Goal: Transaction & Acquisition: Purchase product/service

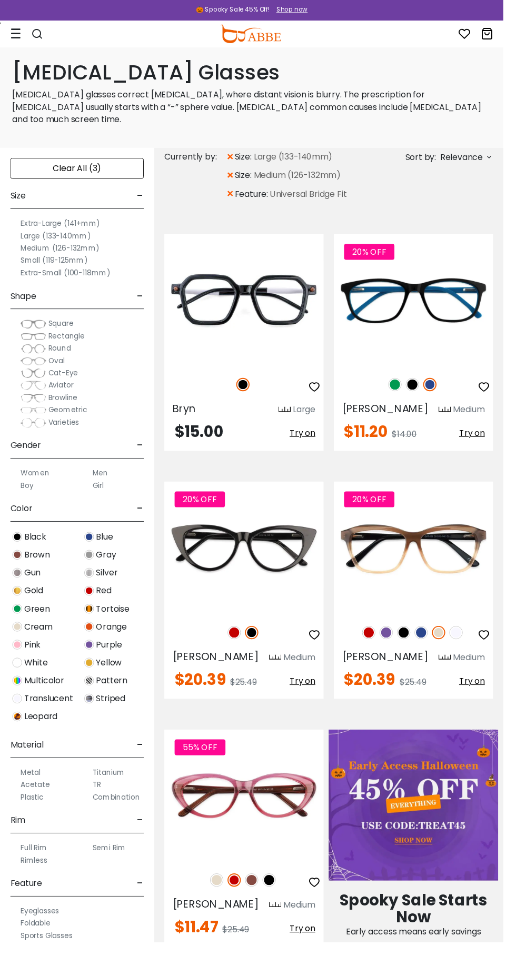
click at [91, 223] on label "Extra-Large (141+mm)" at bounding box center [62, 229] width 82 height 13
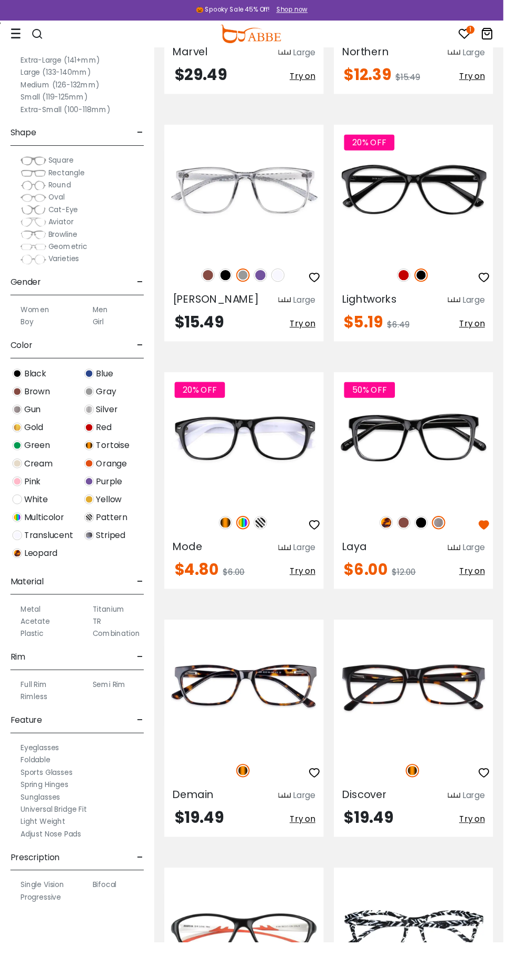
scroll to position [6496, 0]
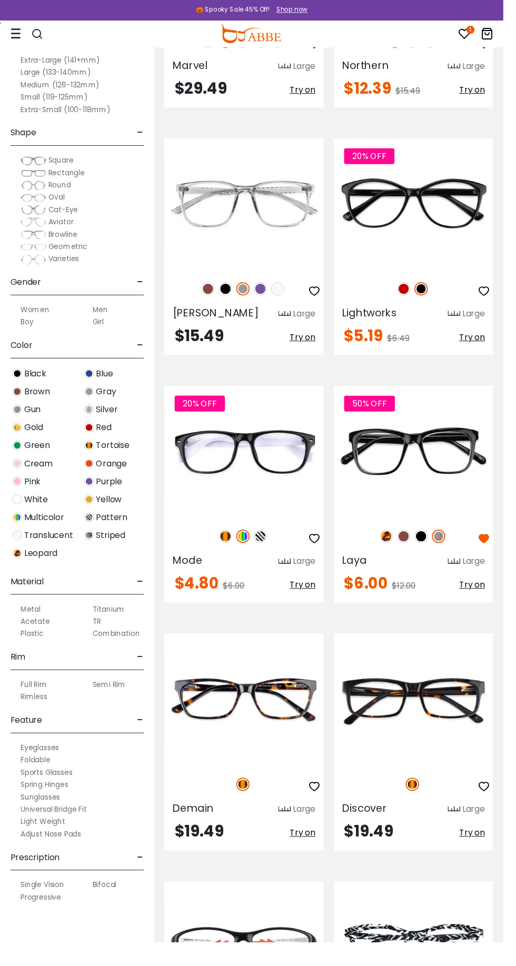
click at [0, 0] on img at bounding box center [0, 0] width 0 height 0
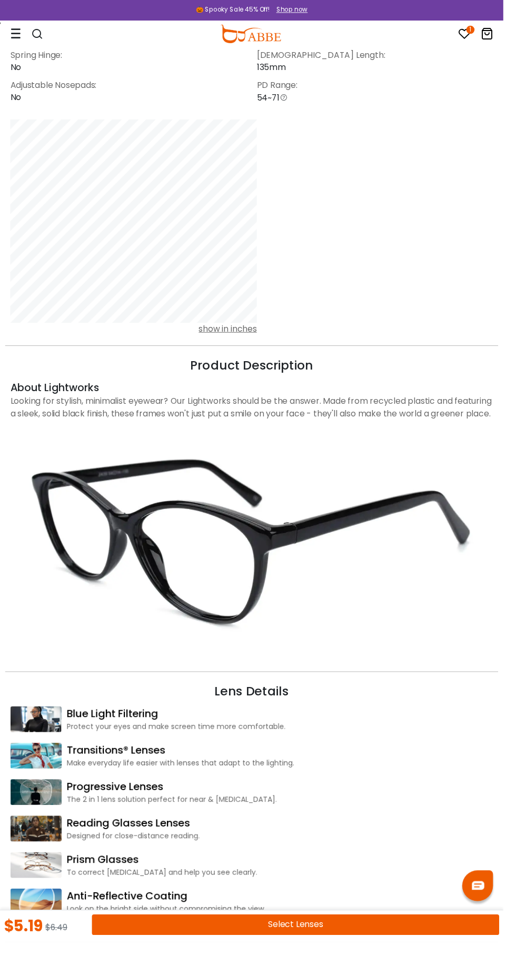
scroll to position [881, 0]
click at [289, 547] on img at bounding box center [258, 553] width 495 height 247
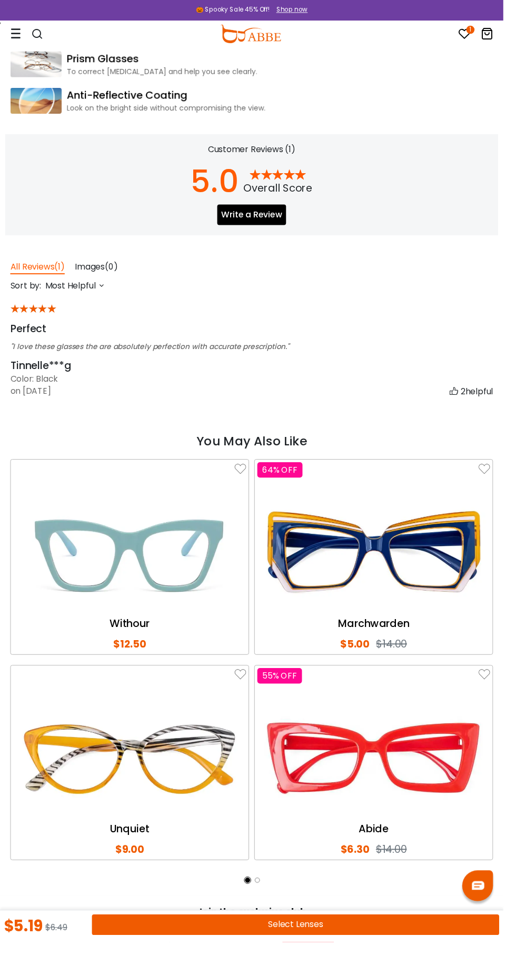
scroll to position [1707, 0]
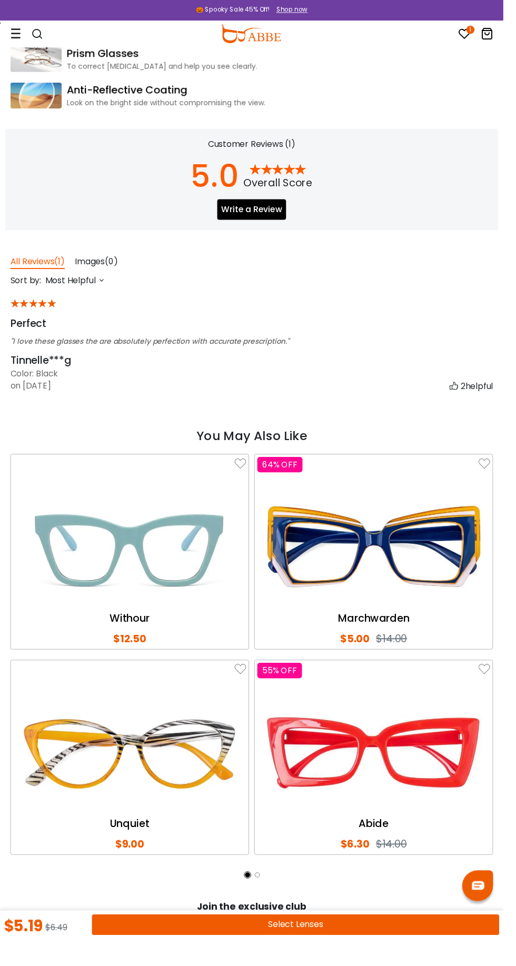
click at [152, 959] on button "Select Lenses" at bounding box center [303, 948] width 418 height 21
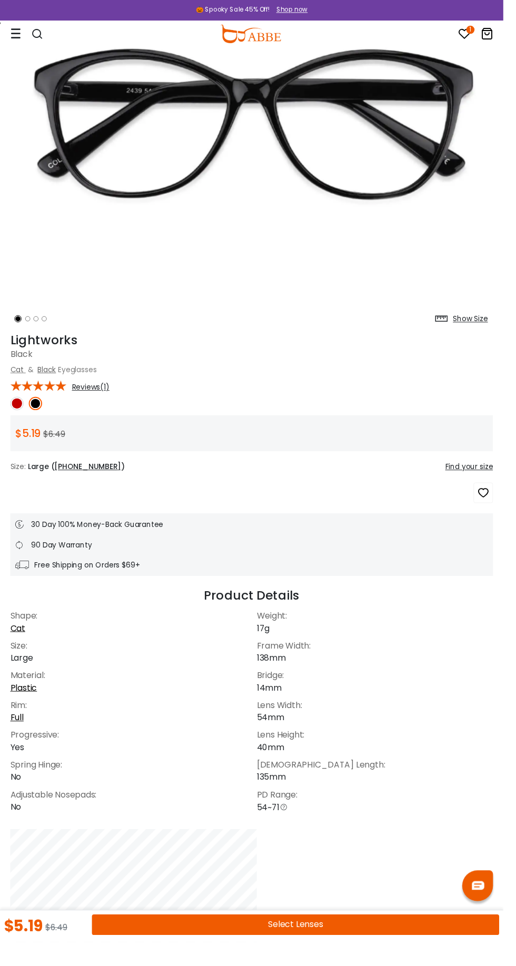
scroll to position [150, 0]
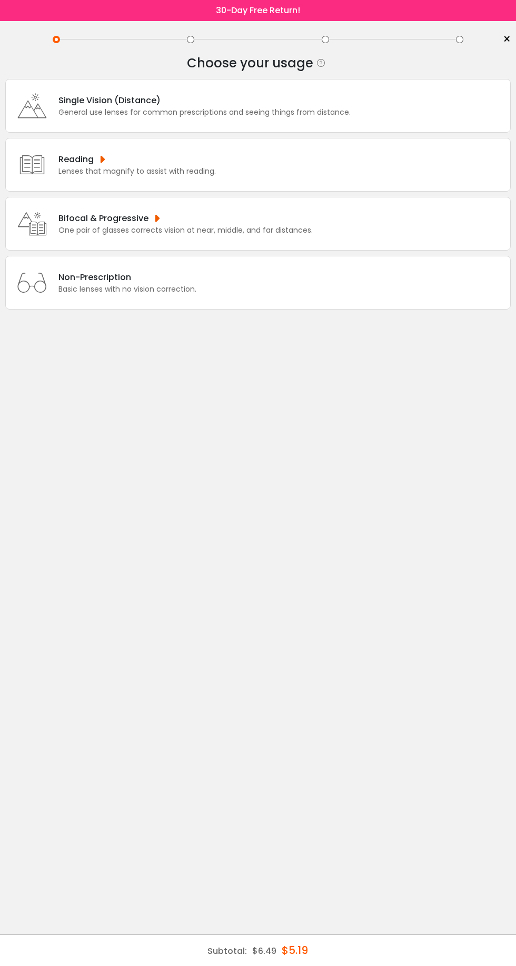
click at [313, 100] on div "Single Vision (Distance)" at bounding box center [204, 100] width 292 height 13
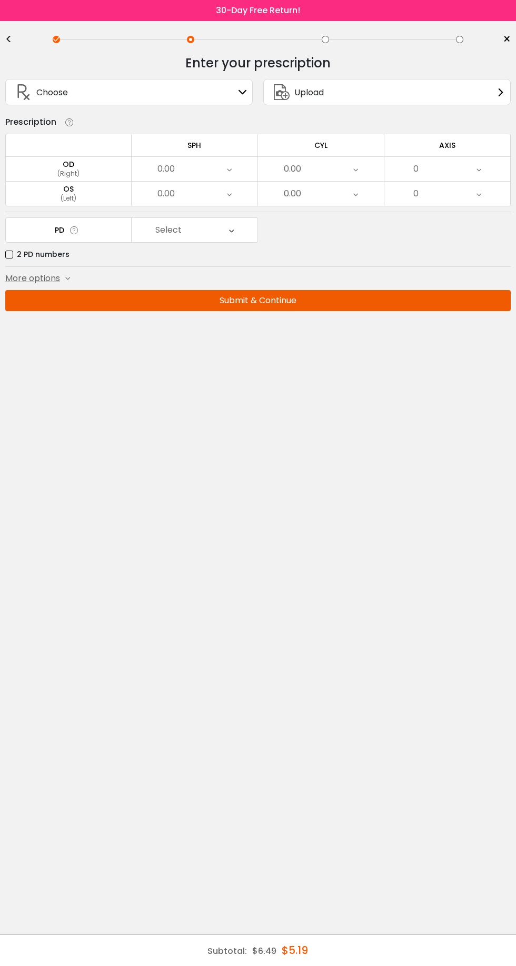
click at [55, 276] on span "More options" at bounding box center [32, 278] width 55 height 13
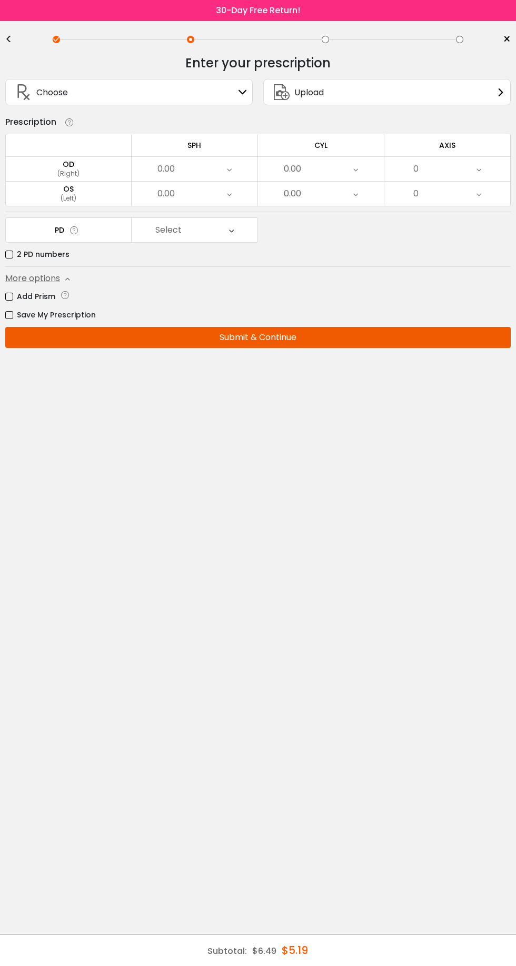
click at [207, 94] on div "Choose Sign In" at bounding box center [129, 92] width 236 height 25
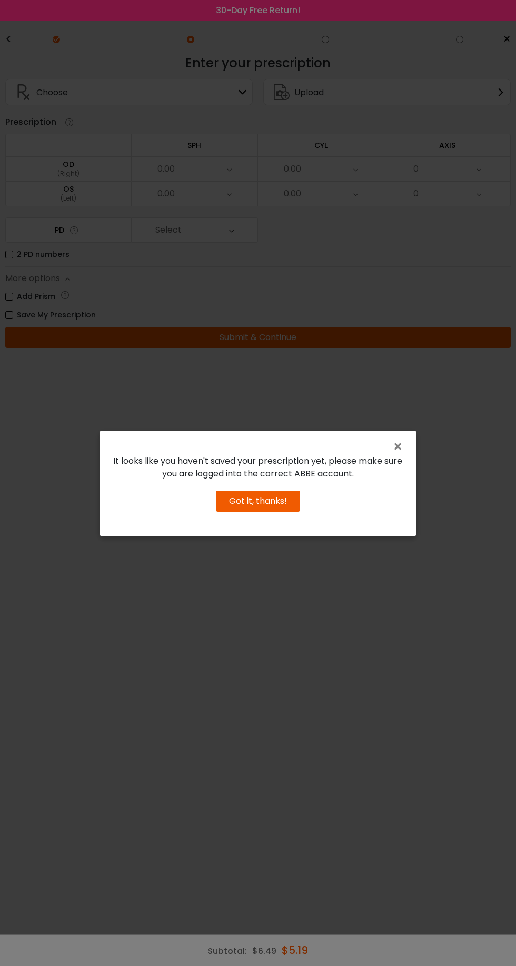
click at [409, 161] on div "× It looks like you haven't saved your prescription yet, please make sure you a…" at bounding box center [258, 483] width 516 height 966
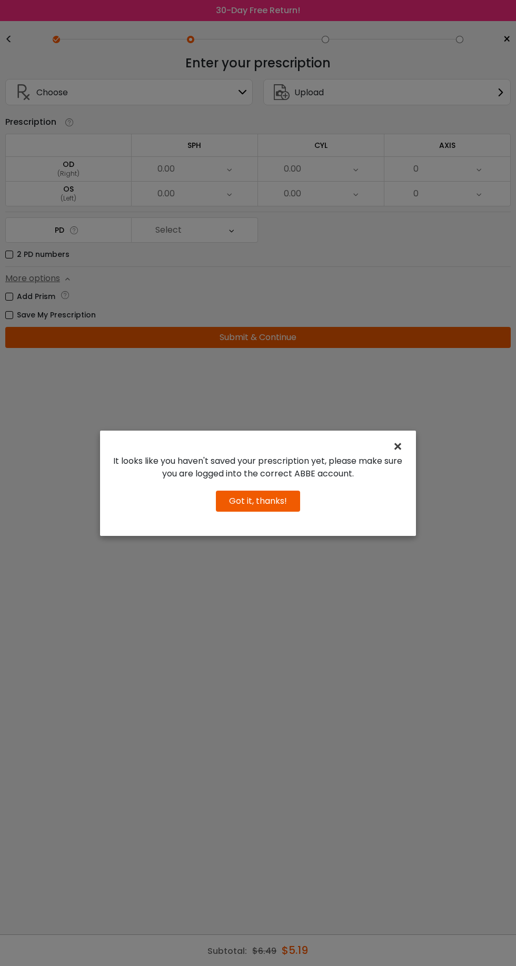
click at [403, 458] on span "×" at bounding box center [399, 446] width 15 height 23
